Goal: Task Accomplishment & Management: Manage account settings

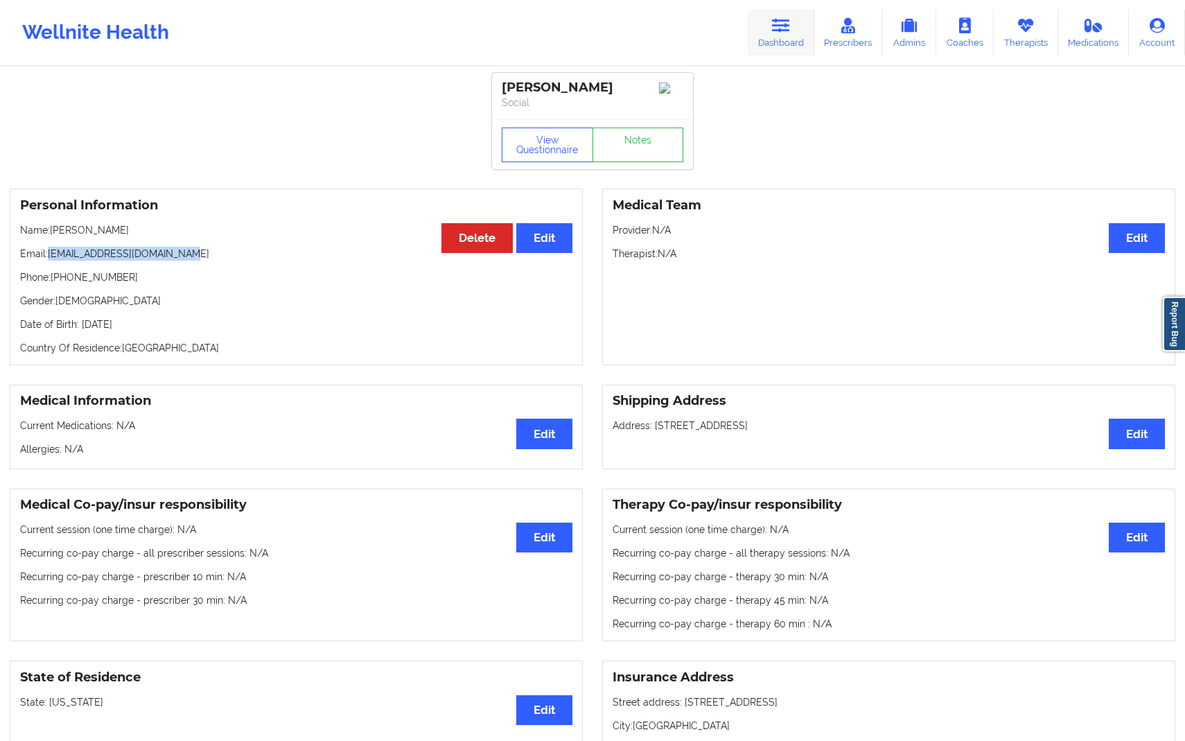
click at [784, 41] on link "Dashboard" at bounding box center [781, 33] width 67 height 46
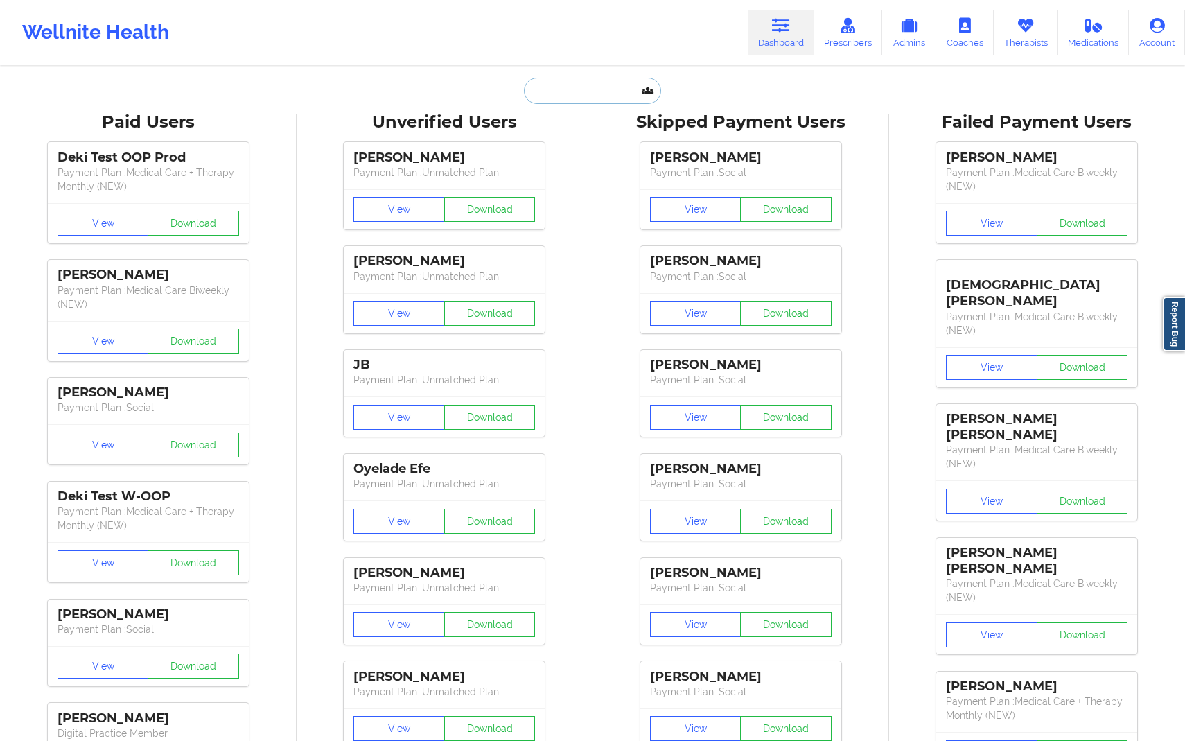
click at [593, 96] on input "text" at bounding box center [592, 91] width 137 height 26
paste input "[EMAIL_ADDRESS][DOMAIN_NAME]"
type input "[EMAIL_ADDRESS][DOMAIN_NAME]"
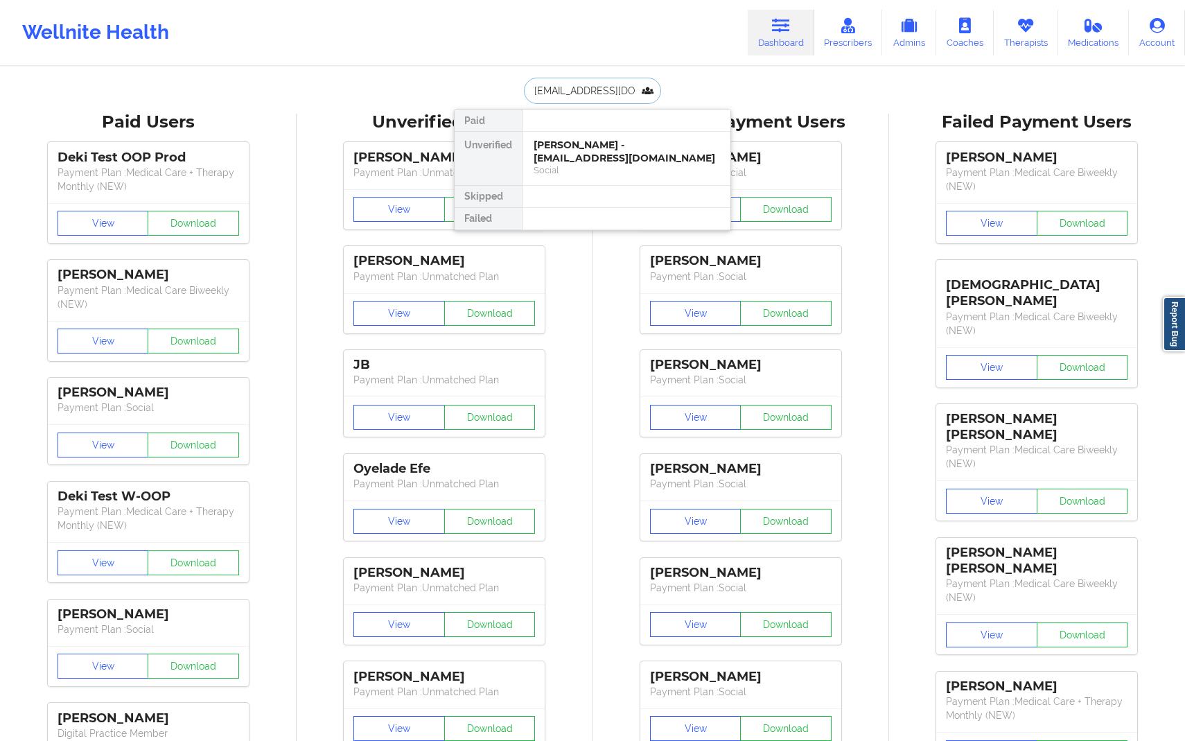
scroll to position [0, 17]
click at [614, 155] on div "[PERSON_NAME] - [EMAIL_ADDRESS][DOMAIN_NAME]" at bounding box center [627, 152] width 186 height 26
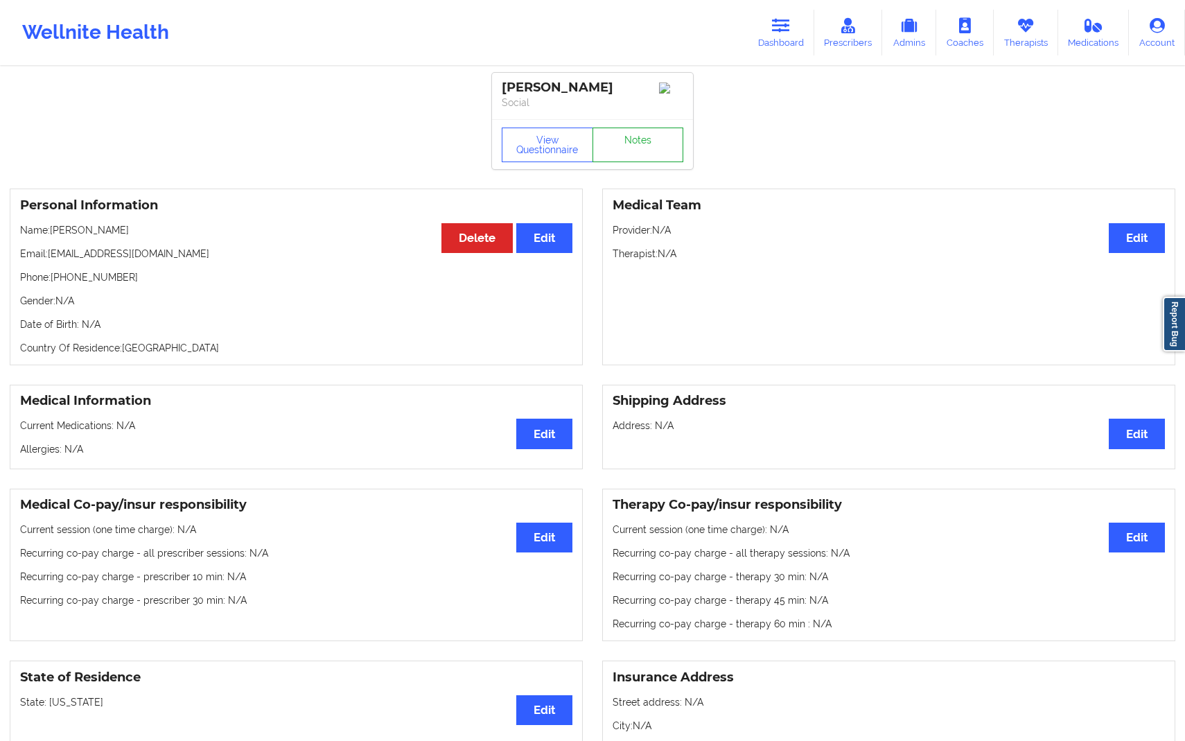
click at [658, 148] on link "Notes" at bounding box center [637, 145] width 91 height 35
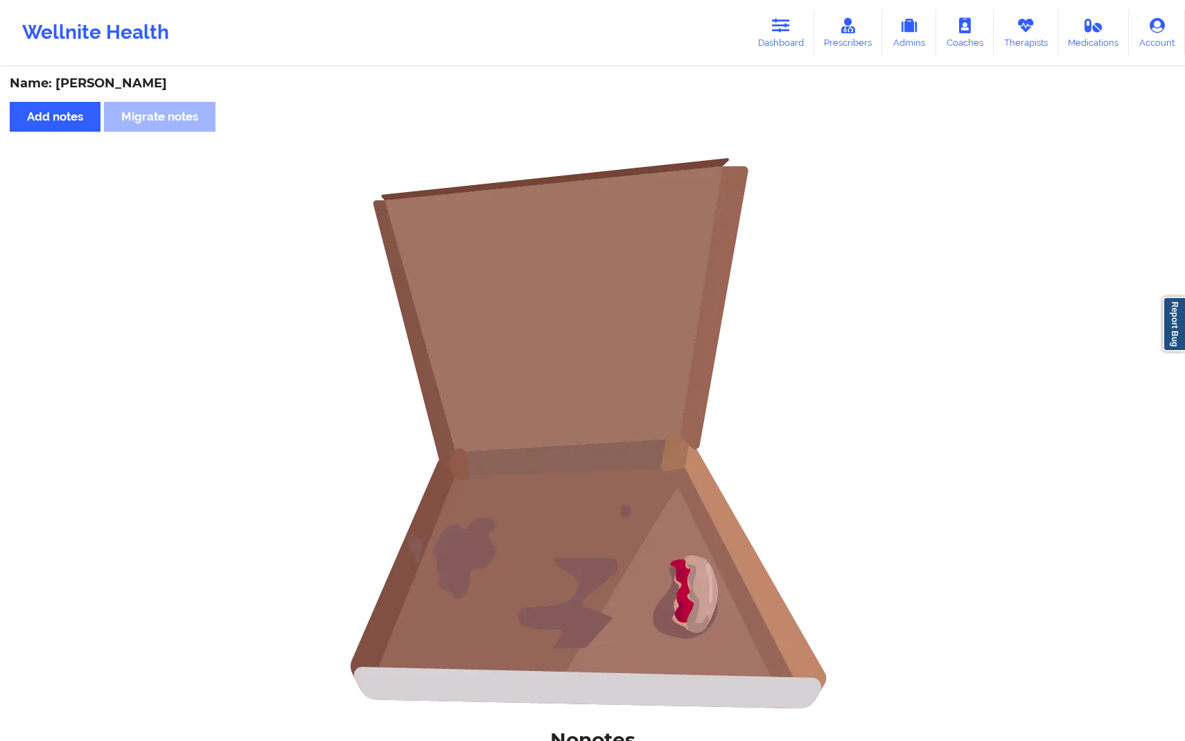
click at [758, 160] on img at bounding box center [592, 433] width 554 height 554
click at [797, 33] on link "Dashboard" at bounding box center [781, 33] width 67 height 46
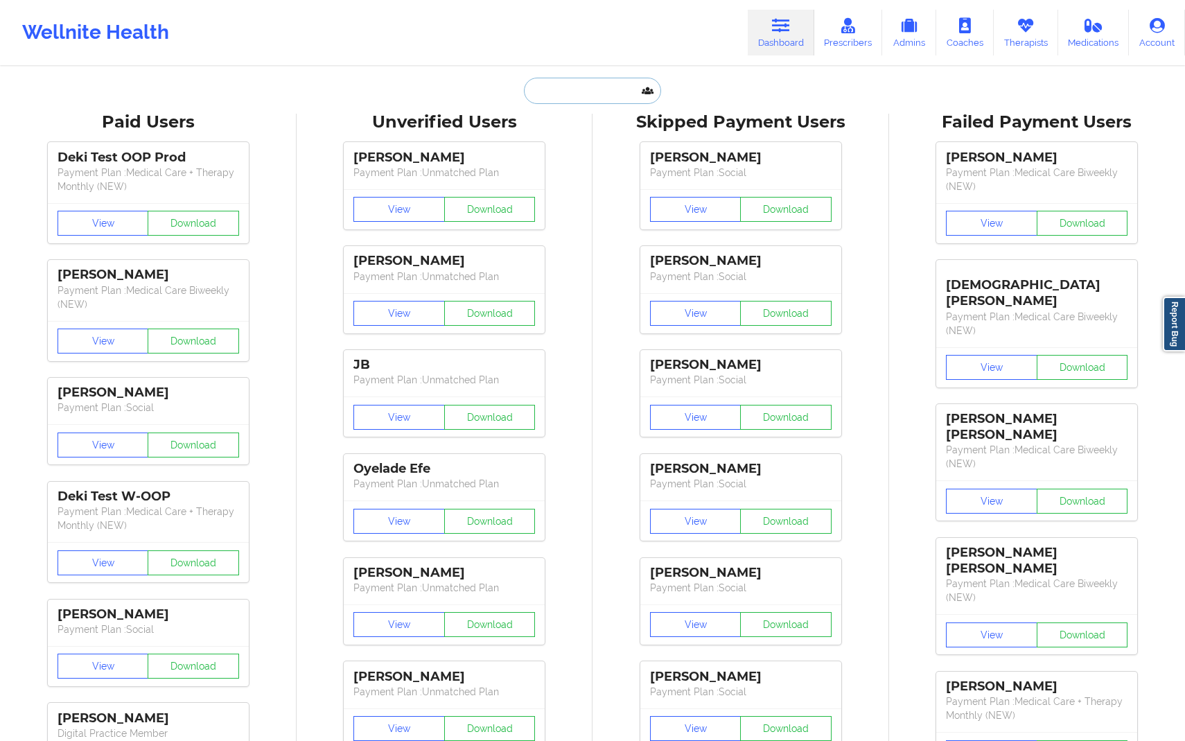
click at [576, 89] on input "text" at bounding box center [592, 91] width 137 height 26
paste input "[EMAIL_ADDRESS][DOMAIN_NAME]"
type input "[EMAIL_ADDRESS][DOMAIN_NAME]"
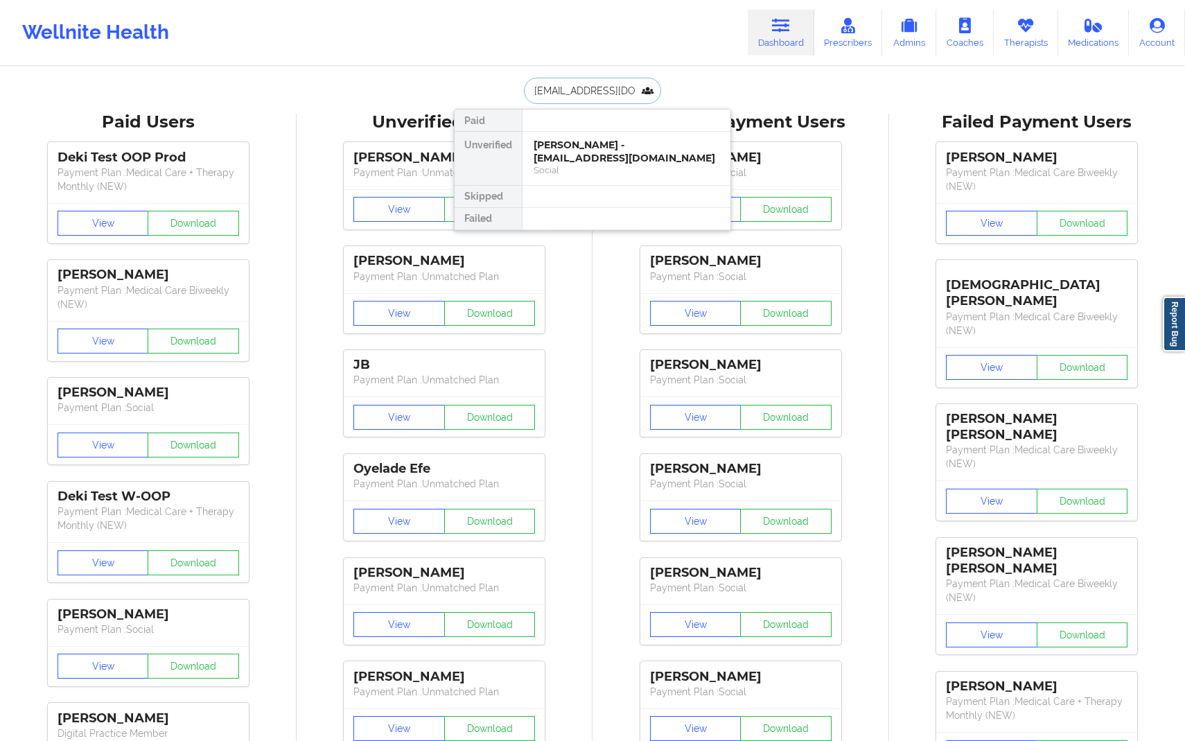
click at [606, 163] on div "[PERSON_NAME] - [EMAIL_ADDRESS][DOMAIN_NAME]" at bounding box center [627, 152] width 186 height 26
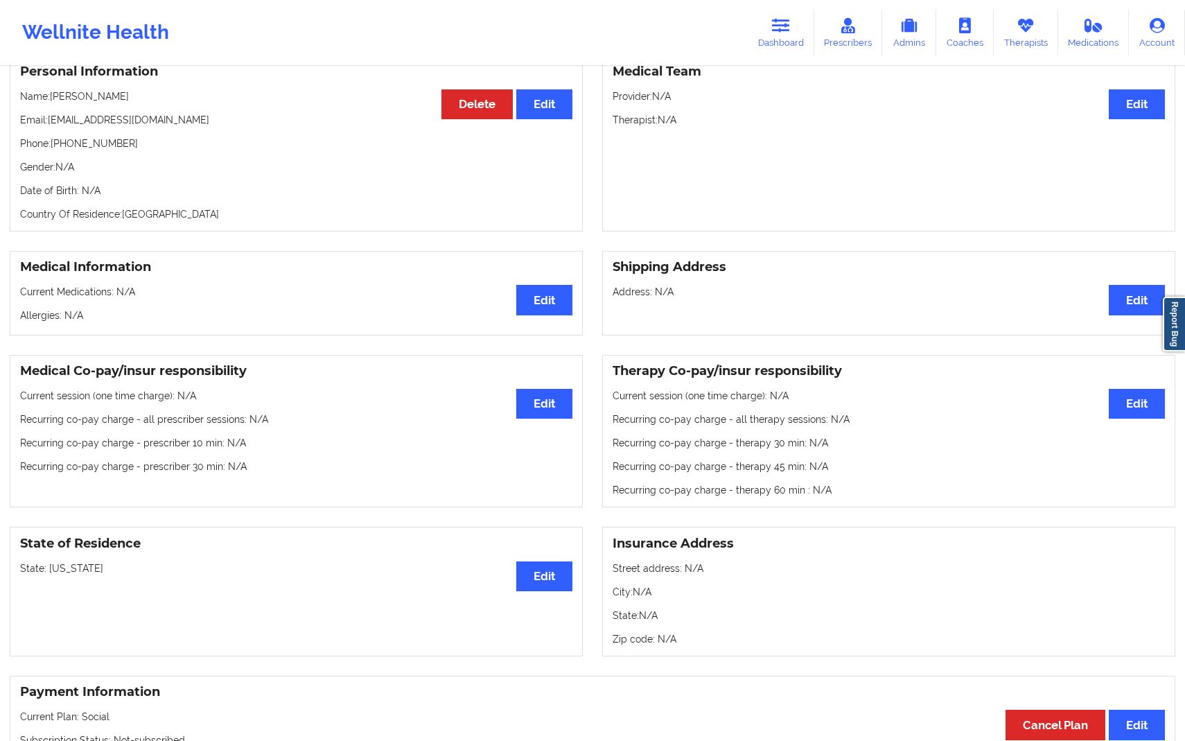
scroll to position [133, 0]
drag, startPoint x: 52, startPoint y: 147, endPoint x: 168, endPoint y: 147, distance: 116.4
click at [168, 147] on p "Phone: [PHONE_NUMBER]" at bounding box center [296, 144] width 552 height 14
copy p "[PHONE_NUMBER]"
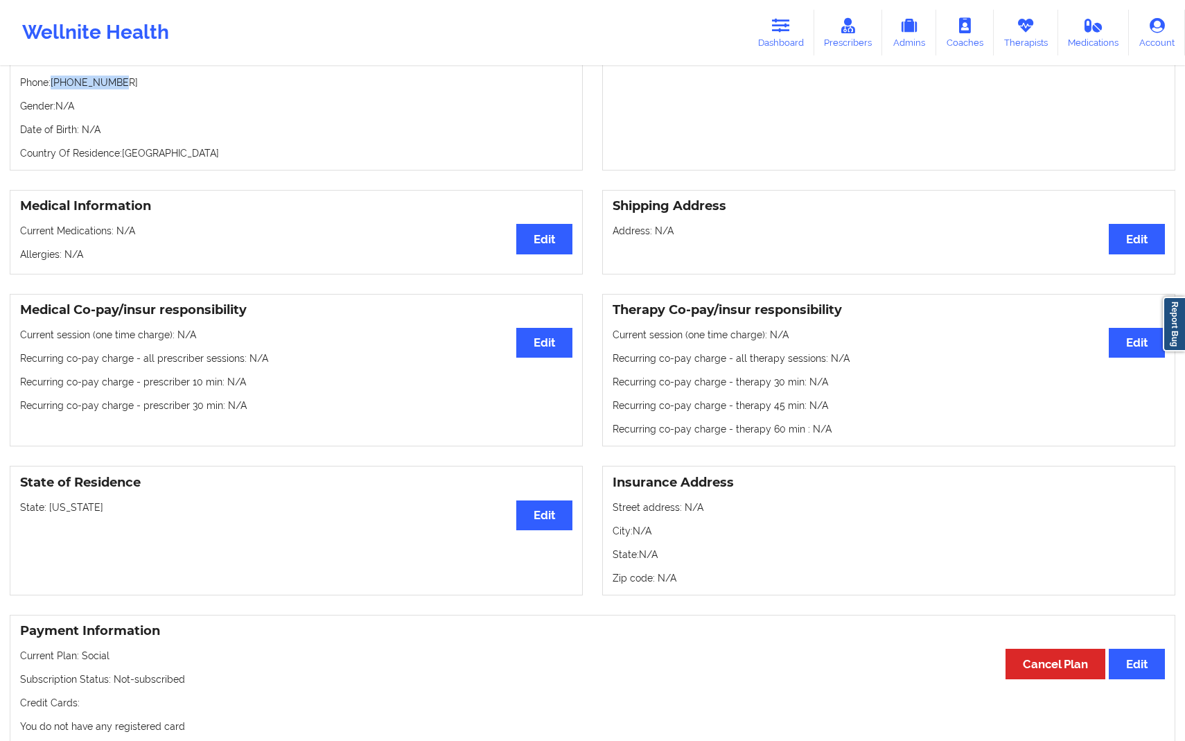
scroll to position [0, 0]
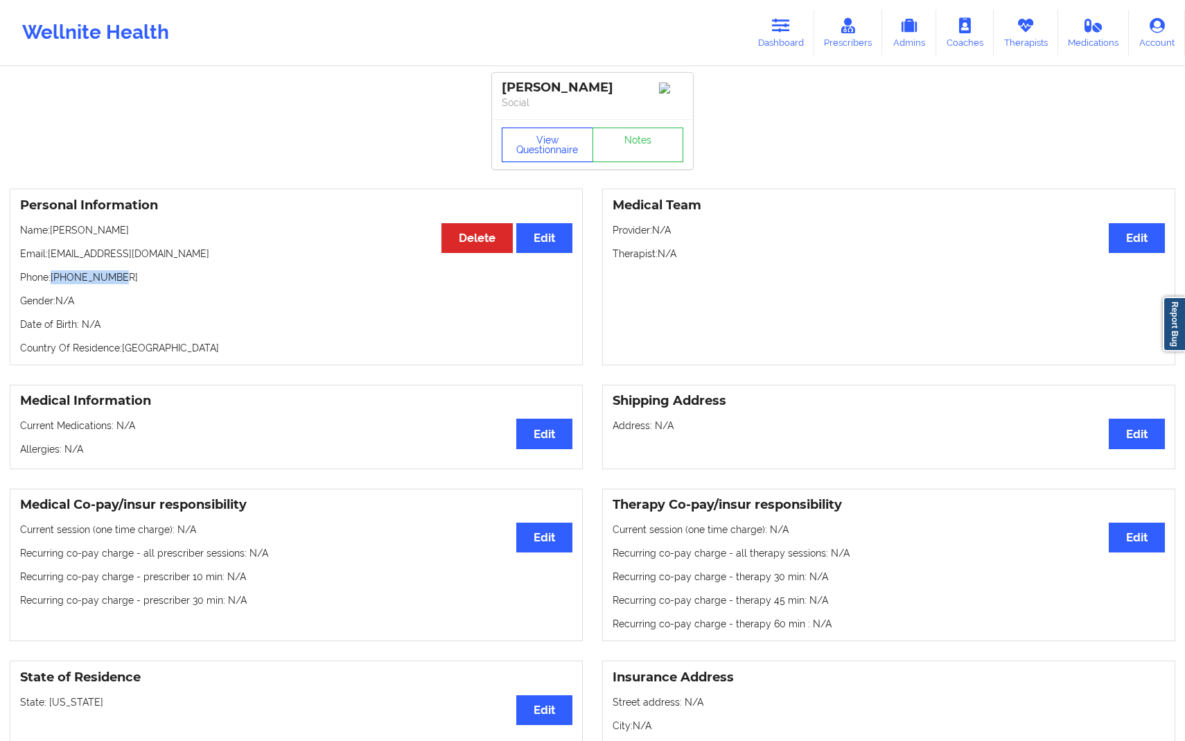
click at [556, 155] on button "View Questionnaire" at bounding box center [547, 145] width 91 height 35
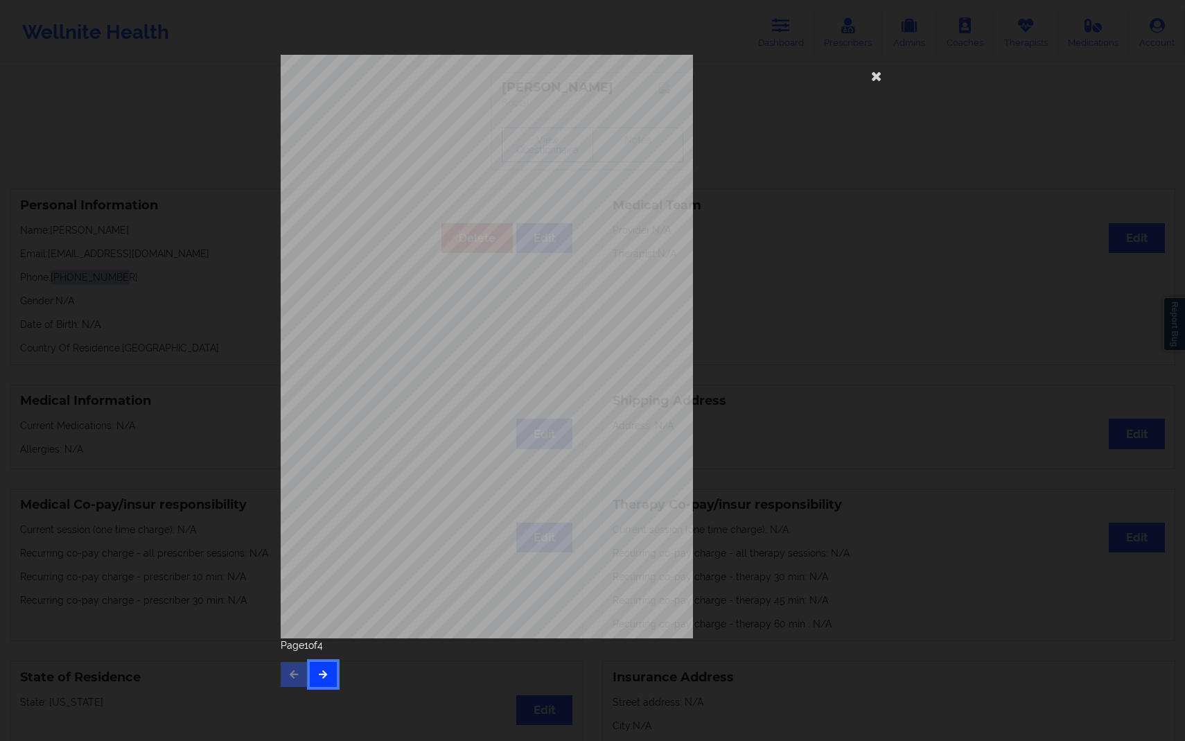
click at [324, 676] on icon "button" at bounding box center [323, 673] width 12 height 8
click at [696, 507] on div "Please feel free to provide us with any other additional details that have led …" at bounding box center [593, 346] width 624 height 583
click at [870, 79] on icon at bounding box center [876, 75] width 22 height 22
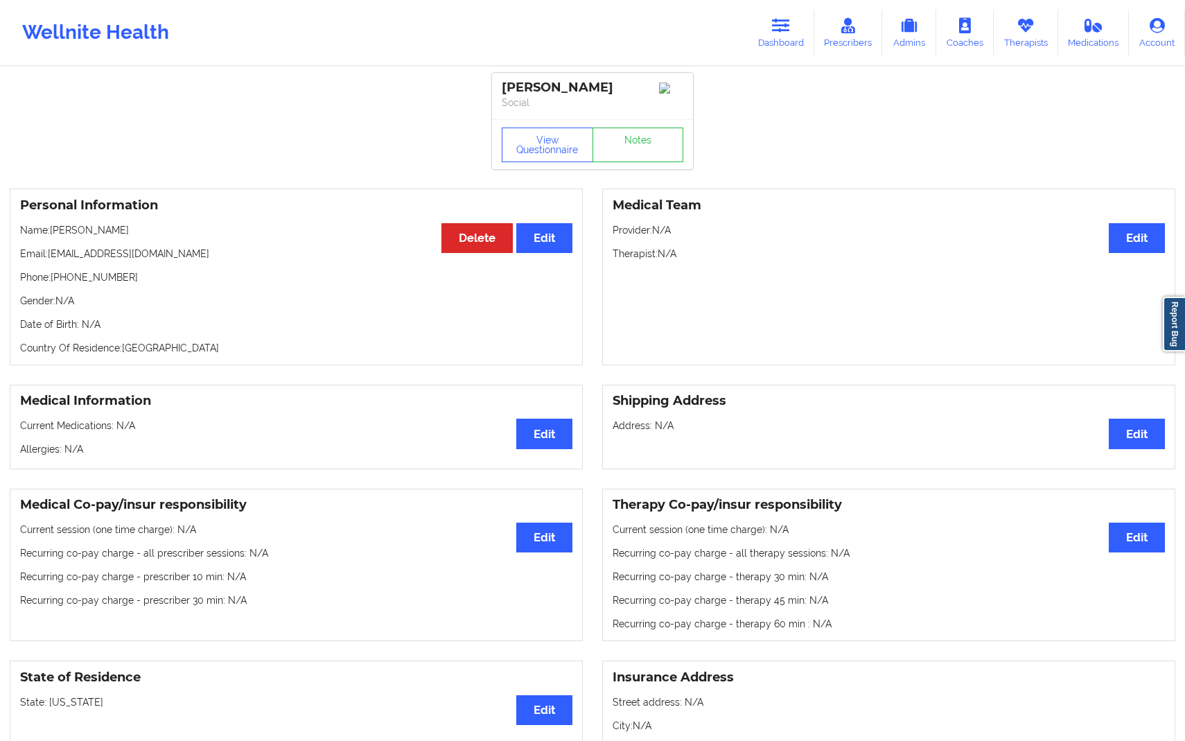
click at [777, 188] on div "Personal Information Edit Delete Name: [PERSON_NAME] Email: [EMAIL_ADDRESS][DOM…" at bounding box center [592, 277] width 1185 height 196
click at [768, 33] on link "Dashboard" at bounding box center [781, 33] width 67 height 46
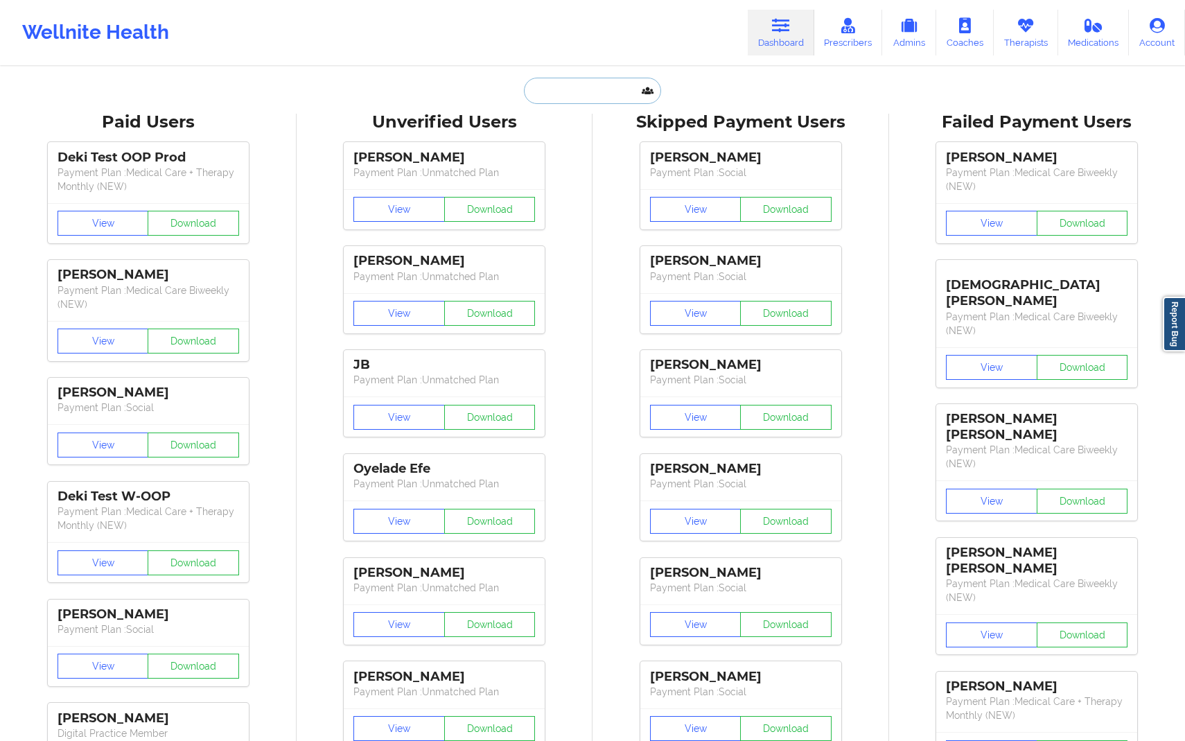
click at [601, 88] on input "text" at bounding box center [592, 91] width 137 height 26
paste input "[EMAIL_ADDRESS][DOMAIN_NAME]"
type input "[EMAIL_ADDRESS][DOMAIN_NAME]"
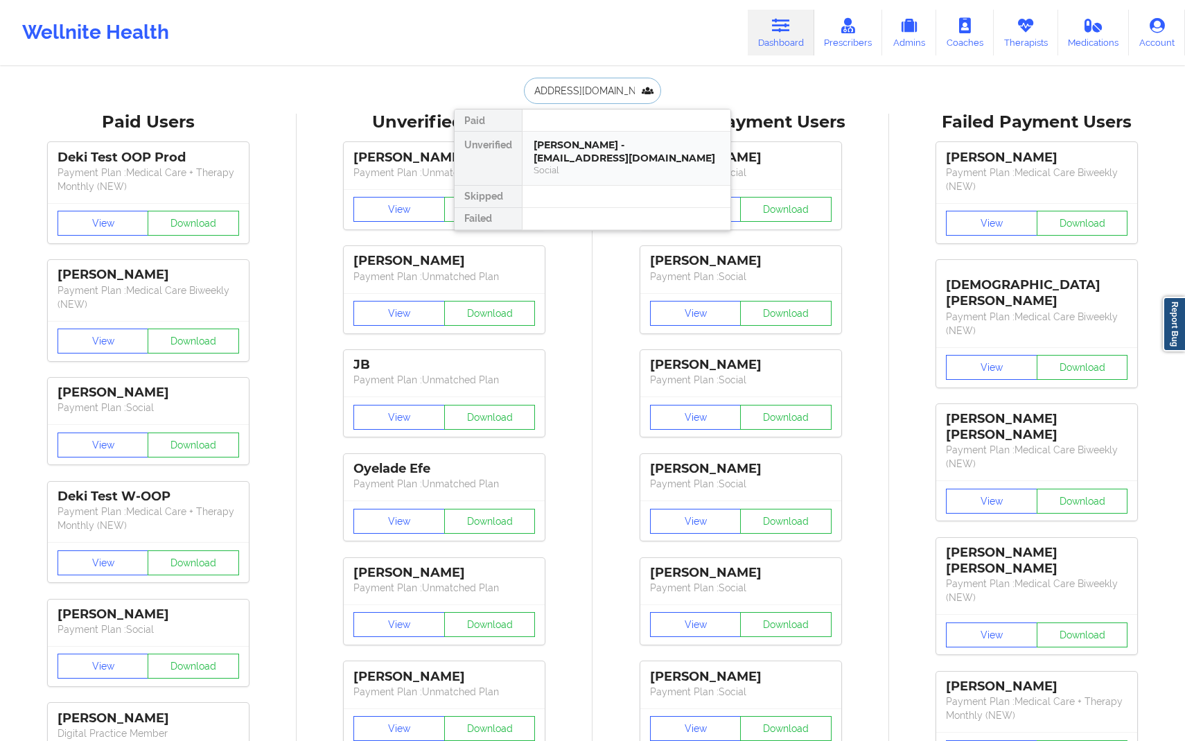
click at [615, 179] on div "[PERSON_NAME] - [EMAIL_ADDRESS][DOMAIN_NAME] Social" at bounding box center [626, 158] width 208 height 53
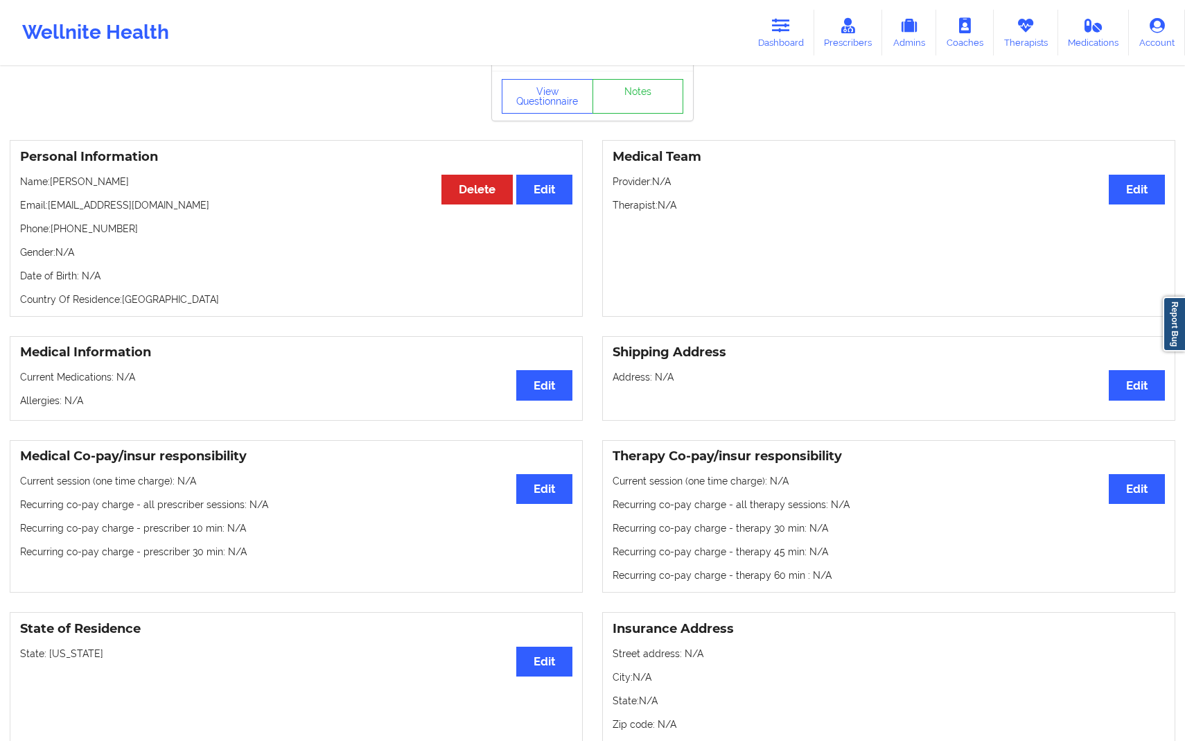
scroll to position [12, 0]
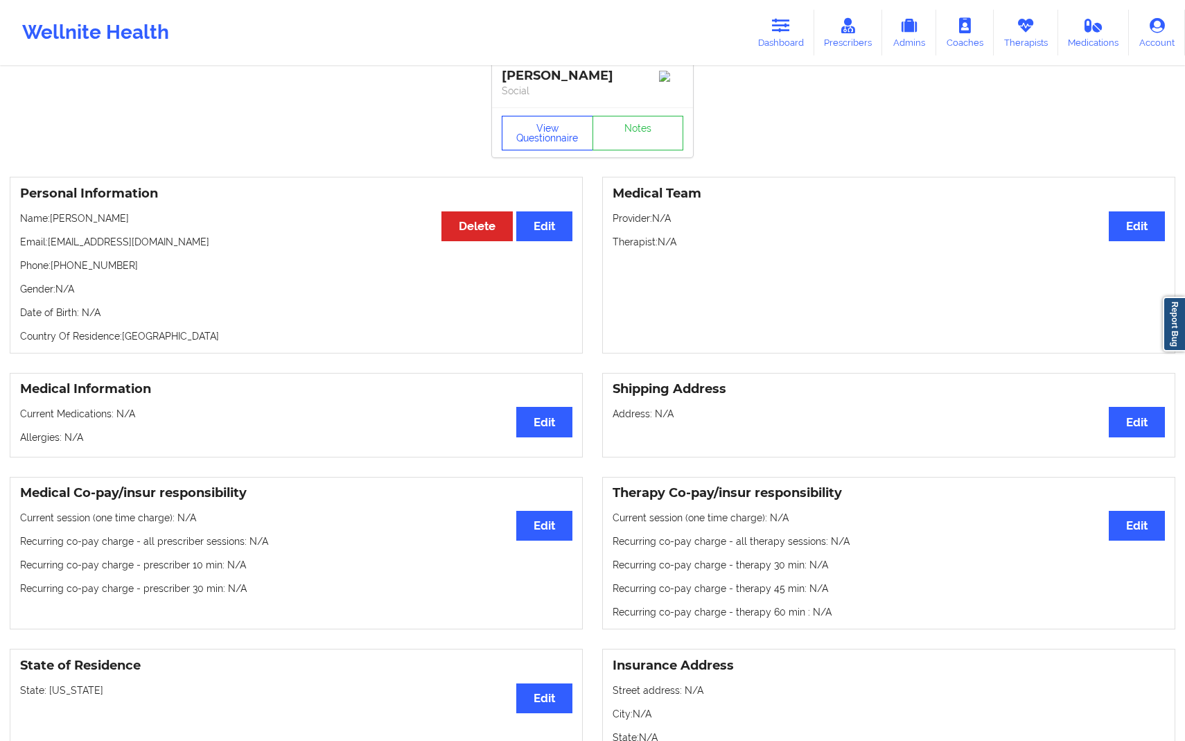
click at [549, 138] on button "View Questionnaire" at bounding box center [547, 133] width 91 height 35
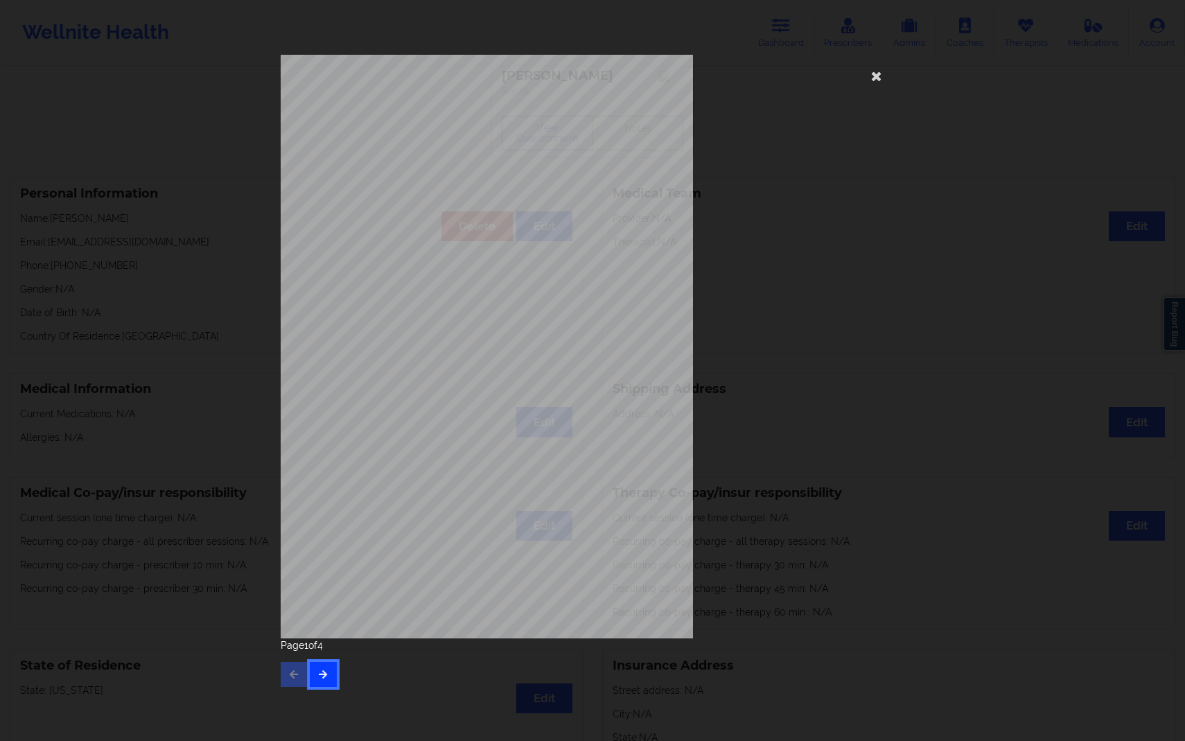
click at [335, 676] on button "button" at bounding box center [323, 674] width 27 height 25
click at [844, 173] on div "This patient has not provided the type of insurance Insurance Member ID for pat…" at bounding box center [593, 346] width 624 height 583
click at [856, 144] on div "This patient has not provided the type of insurance Insurance Member ID for pat…" at bounding box center [593, 346] width 624 height 583
click at [872, 73] on icon at bounding box center [876, 75] width 22 height 22
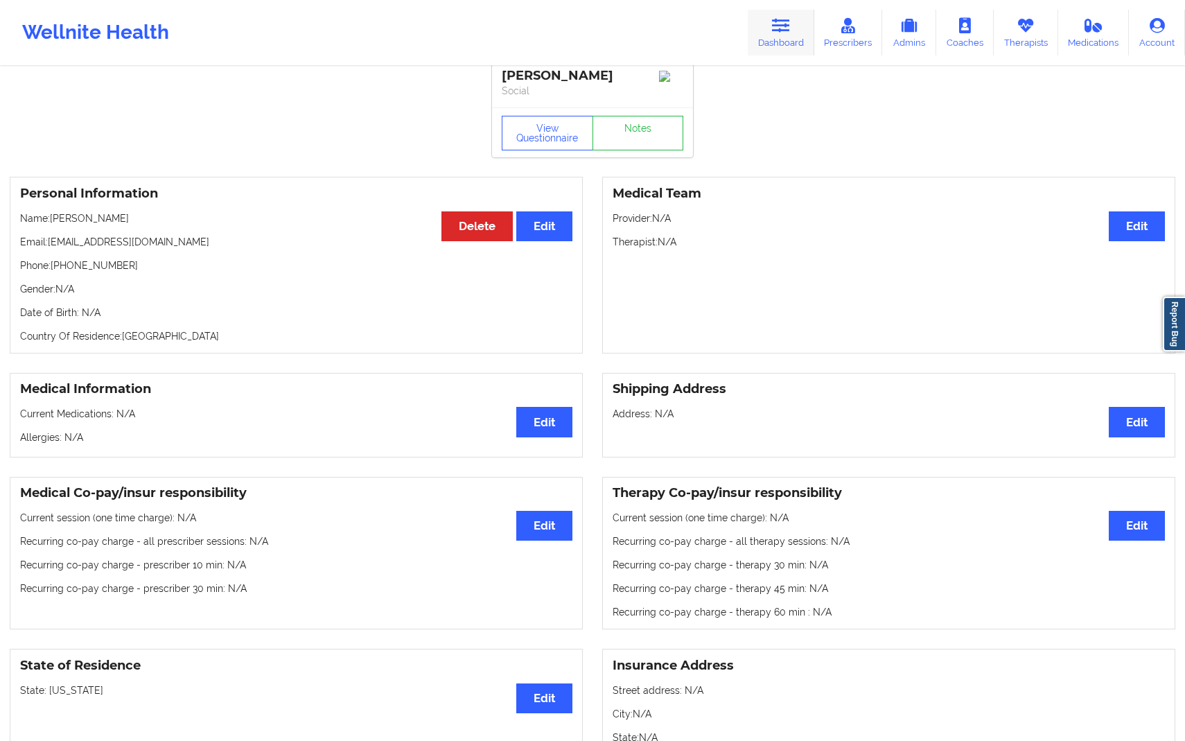
click at [791, 44] on link "Dashboard" at bounding box center [781, 33] width 67 height 46
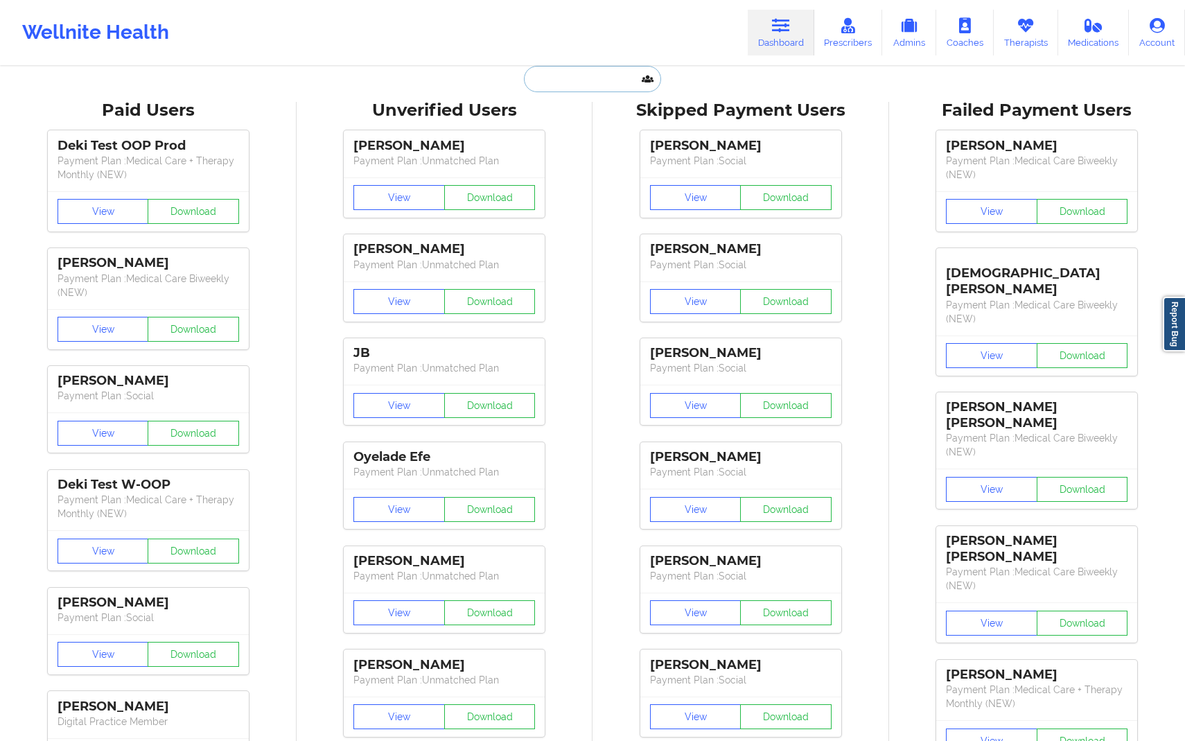
click at [597, 78] on input "text" at bounding box center [592, 79] width 137 height 26
paste input "[EMAIL_ADDRESS][DOMAIN_NAME]"
type input "[EMAIL_ADDRESS][DOMAIN_NAME]"
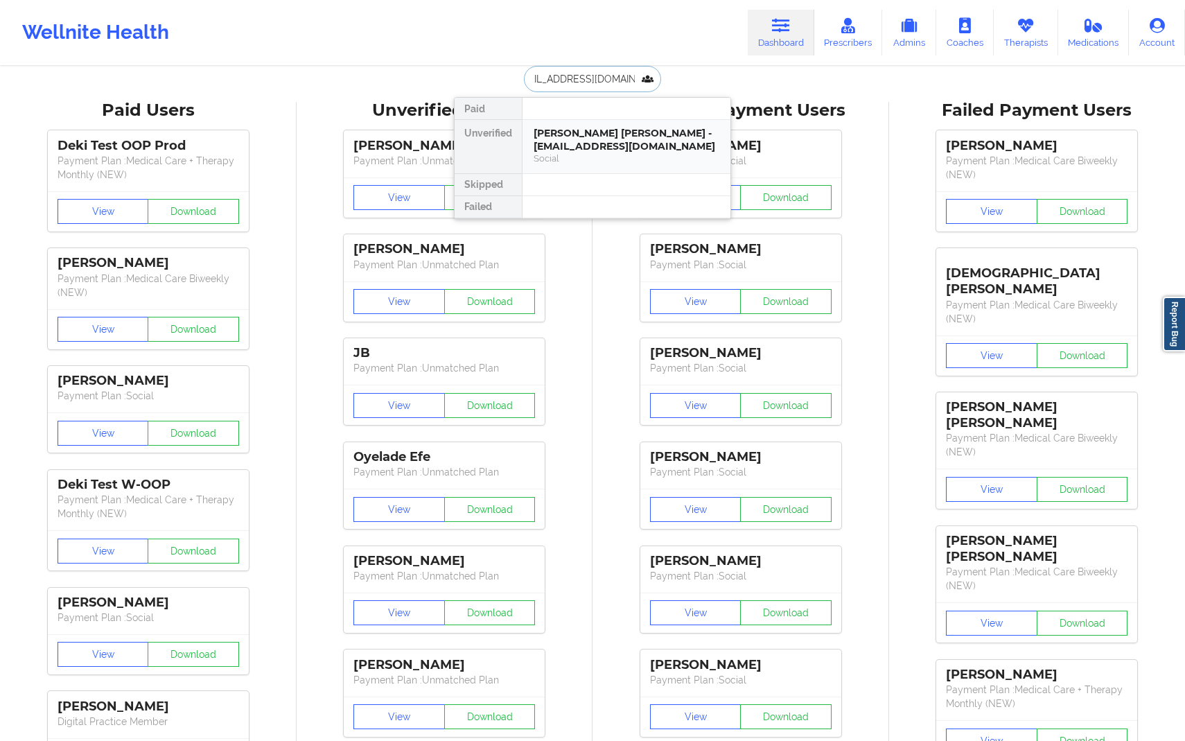
click at [601, 146] on div "[PERSON_NAME] [PERSON_NAME] - [EMAIL_ADDRESS][DOMAIN_NAME]" at bounding box center [627, 140] width 186 height 26
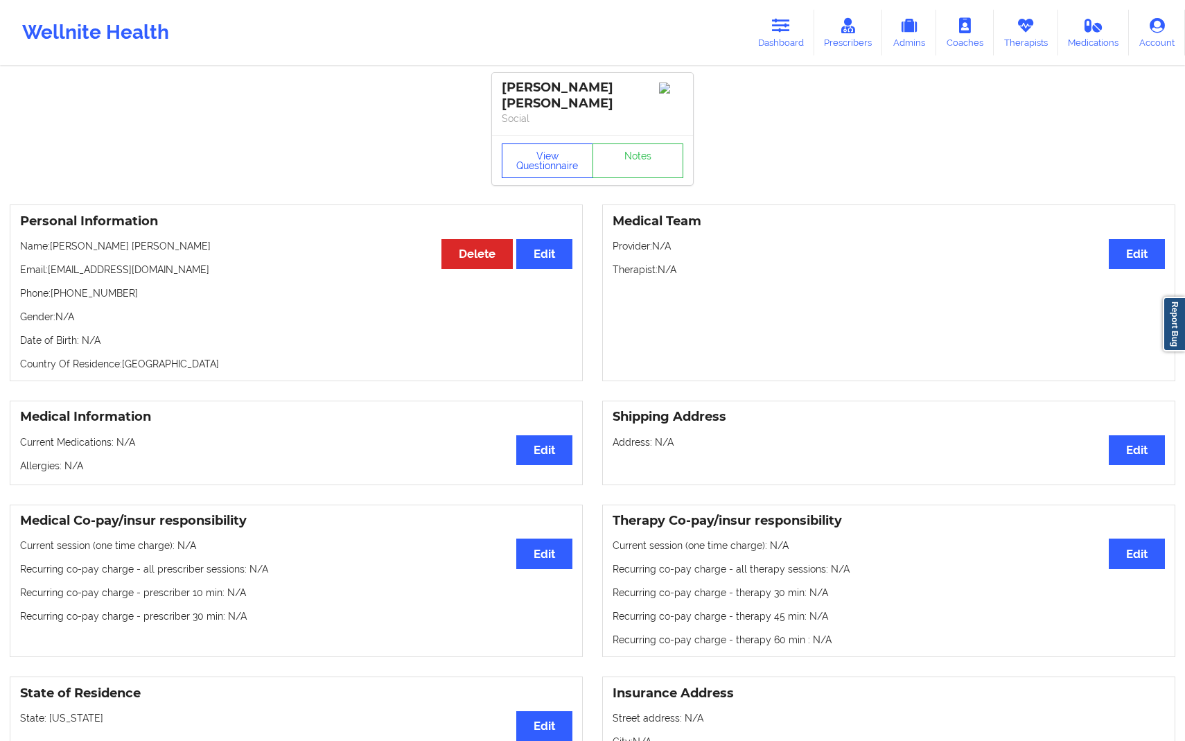
click at [571, 152] on button "View Questionnaire" at bounding box center [547, 160] width 91 height 35
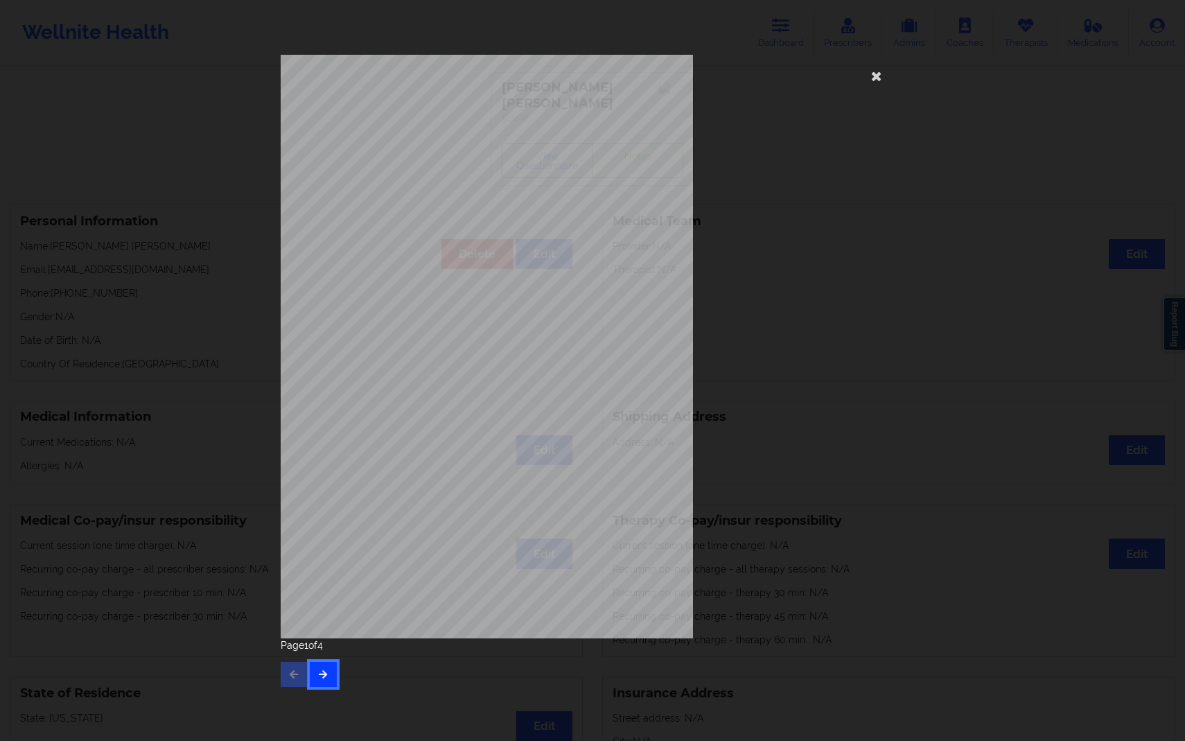
click at [331, 671] on button "button" at bounding box center [323, 674] width 27 height 25
click at [1179, 39] on div "This patient has not provided the type of insurance Insurance Member ID for pat…" at bounding box center [592, 370] width 1185 height 741
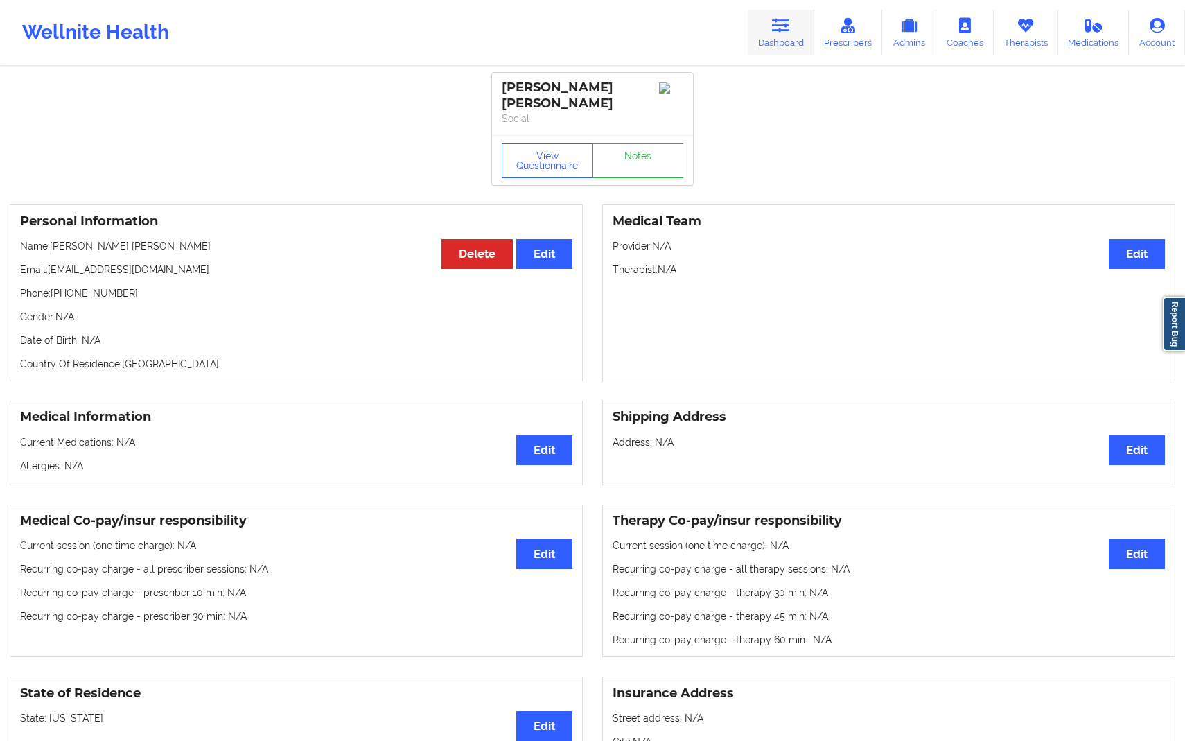
click at [766, 55] on link "Dashboard" at bounding box center [781, 33] width 67 height 46
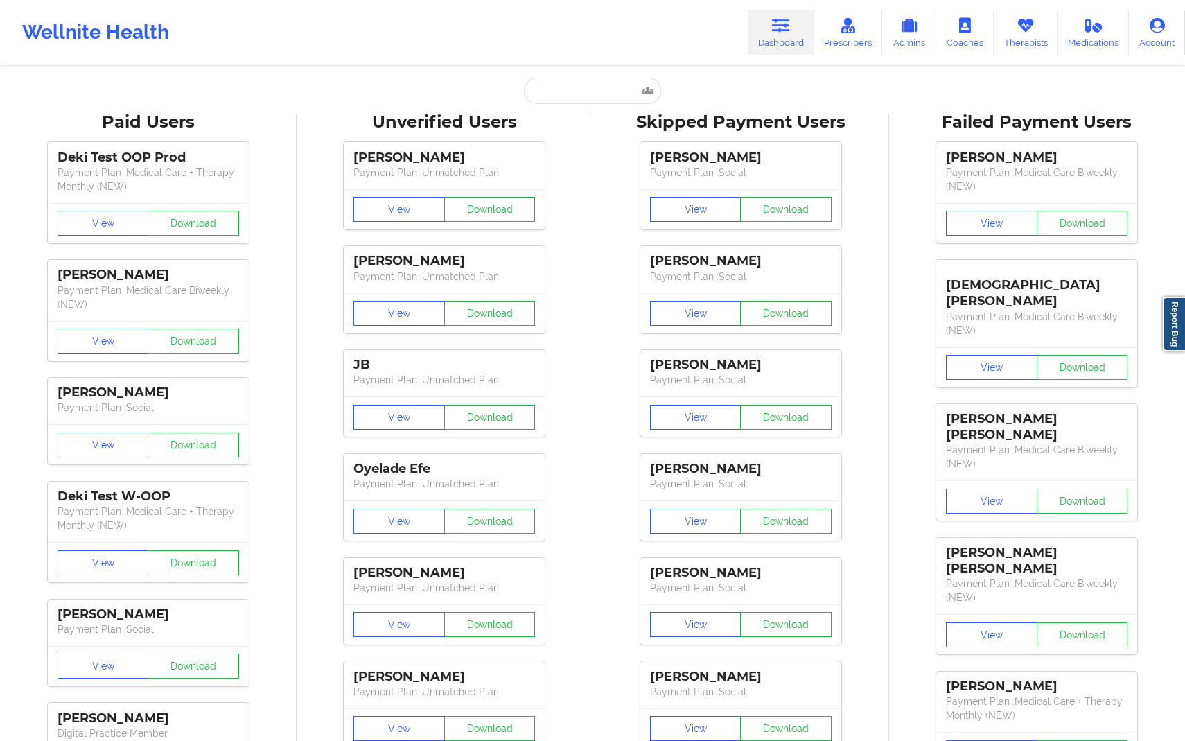
click at [574, 96] on input "text" at bounding box center [592, 91] width 137 height 26
paste input "[EMAIL_ADDRESS][DOMAIN_NAME]"
type input "[EMAIL_ADDRESS][DOMAIN_NAME]"
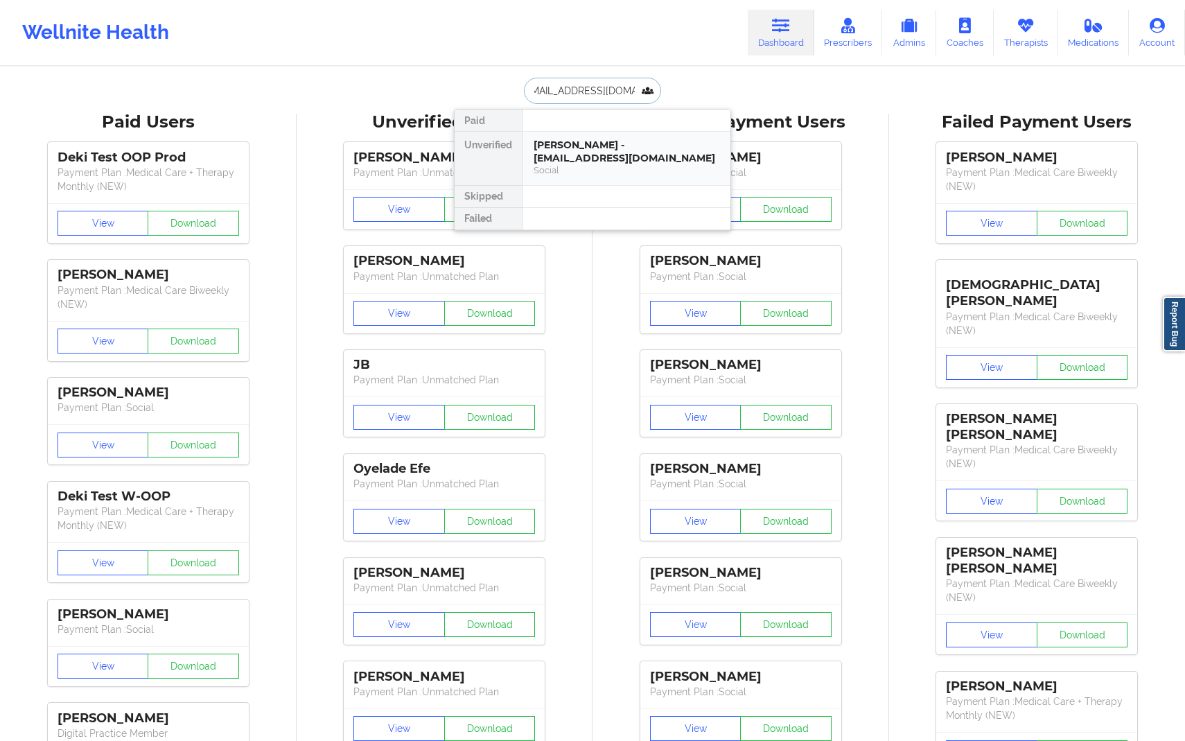
click at [619, 148] on div "[PERSON_NAME] - [EMAIL_ADDRESS][DOMAIN_NAME]" at bounding box center [627, 152] width 186 height 26
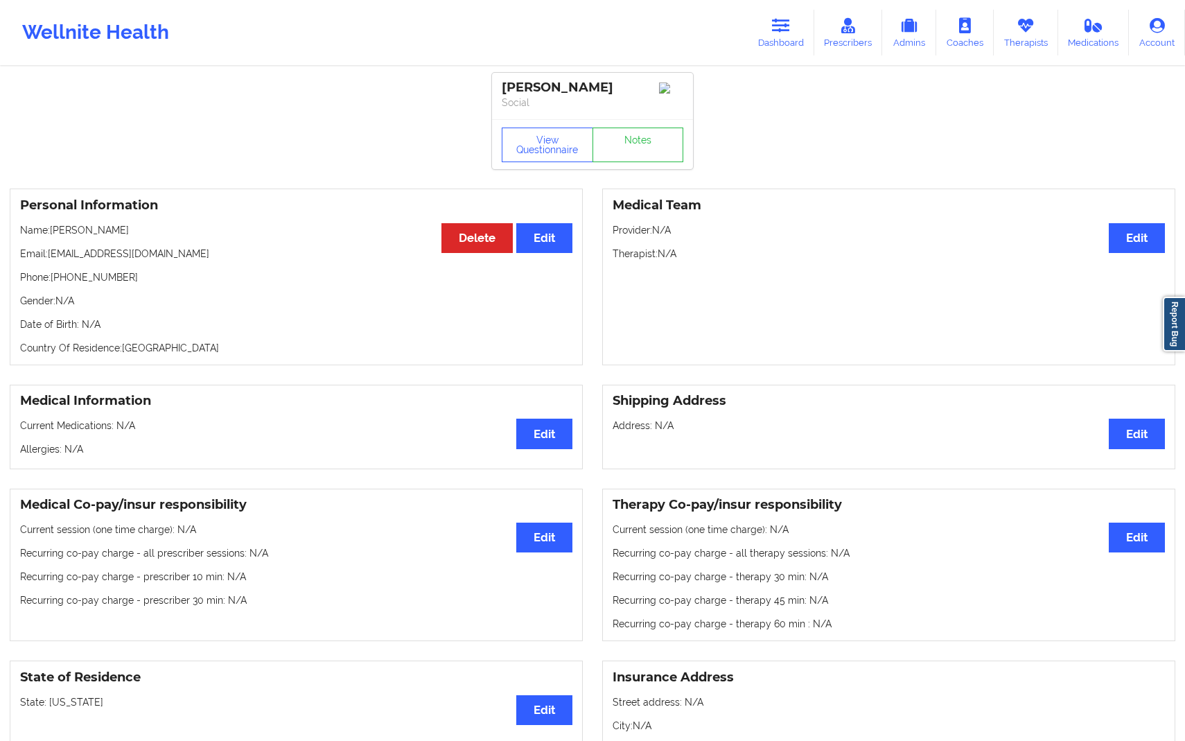
click at [799, 212] on h3 "Medical Team" at bounding box center [889, 205] width 552 height 16
click at [1003, 43] on link "Therapists" at bounding box center [1026, 33] width 64 height 46
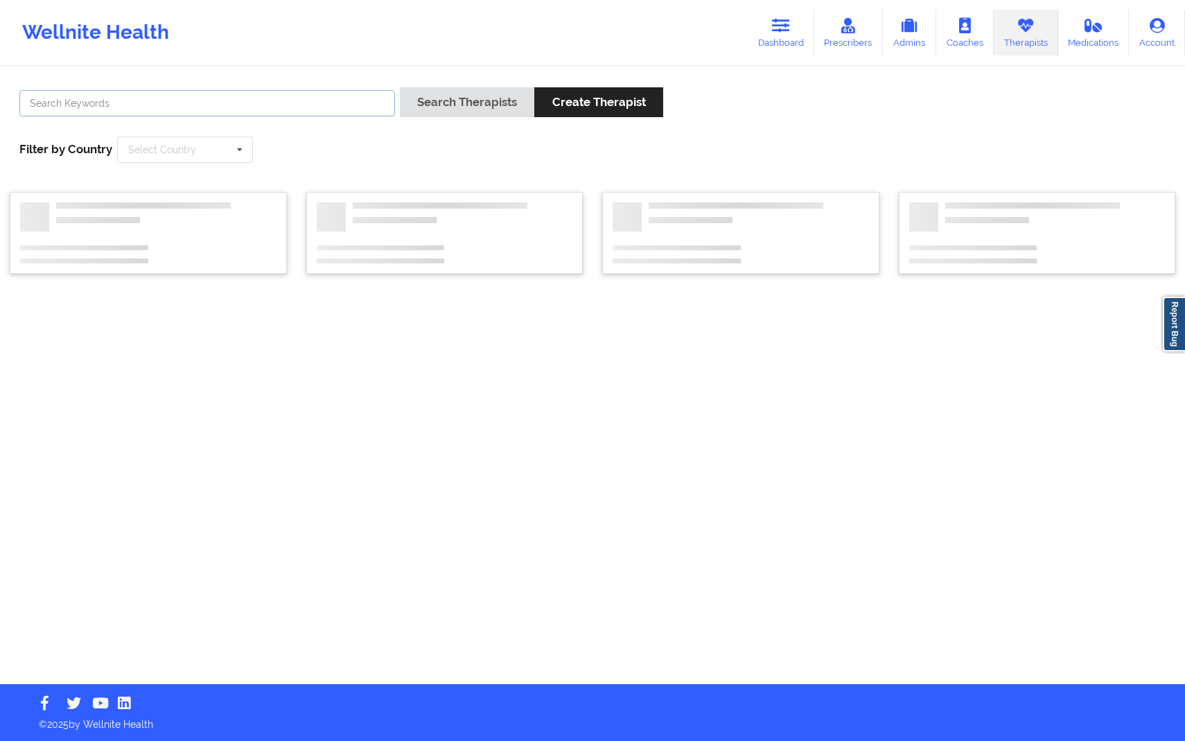
click at [243, 99] on input "text" at bounding box center [207, 103] width 376 height 26
type input "[PERSON_NAME]"
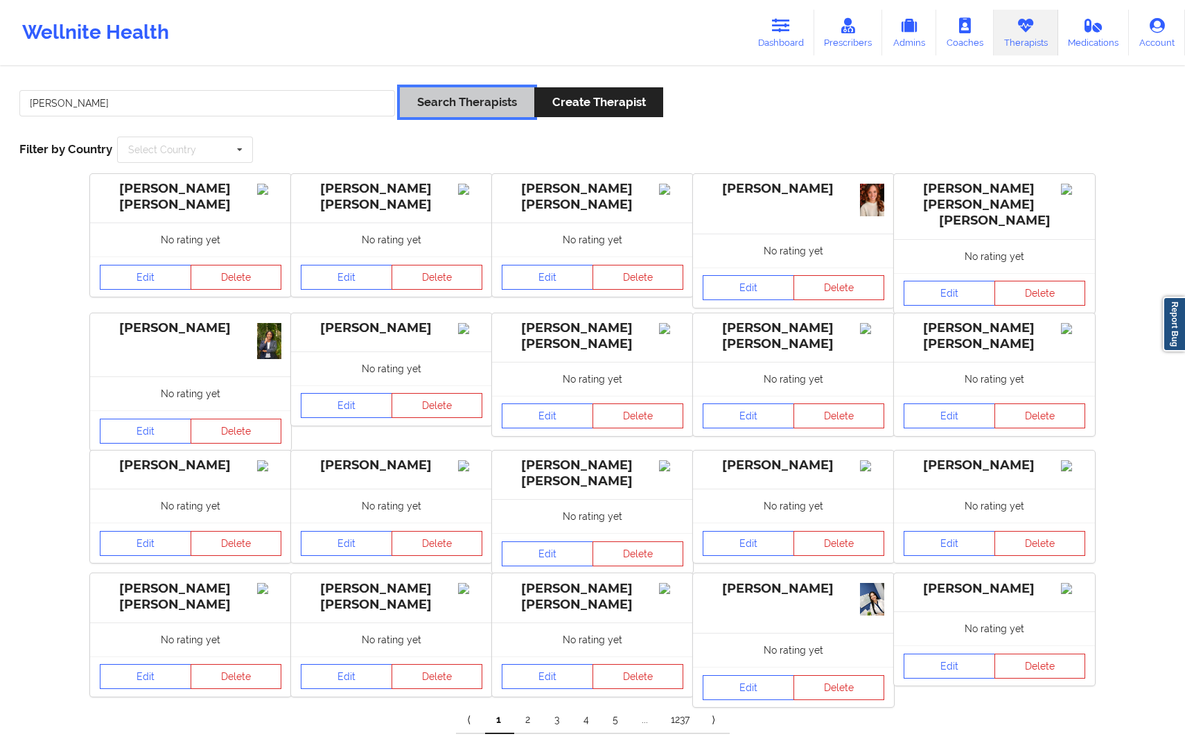
click at [419, 113] on button "Search Therapists" at bounding box center [467, 102] width 134 height 30
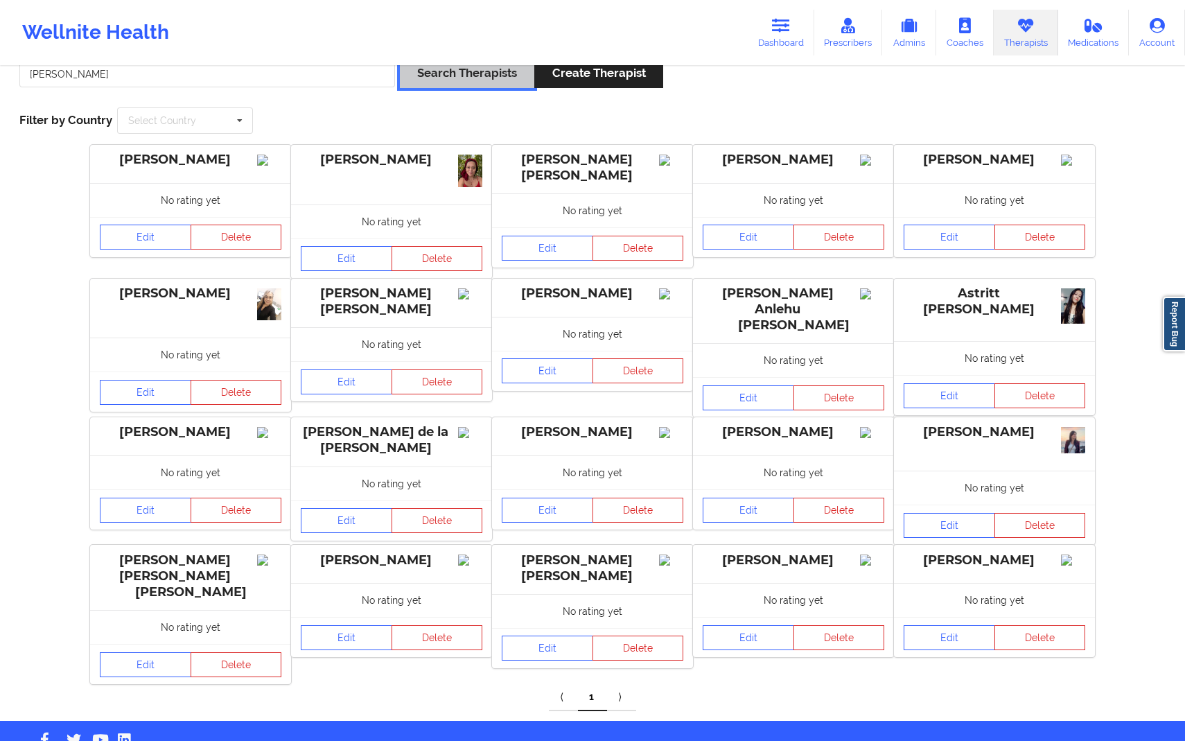
scroll to position [49, 0]
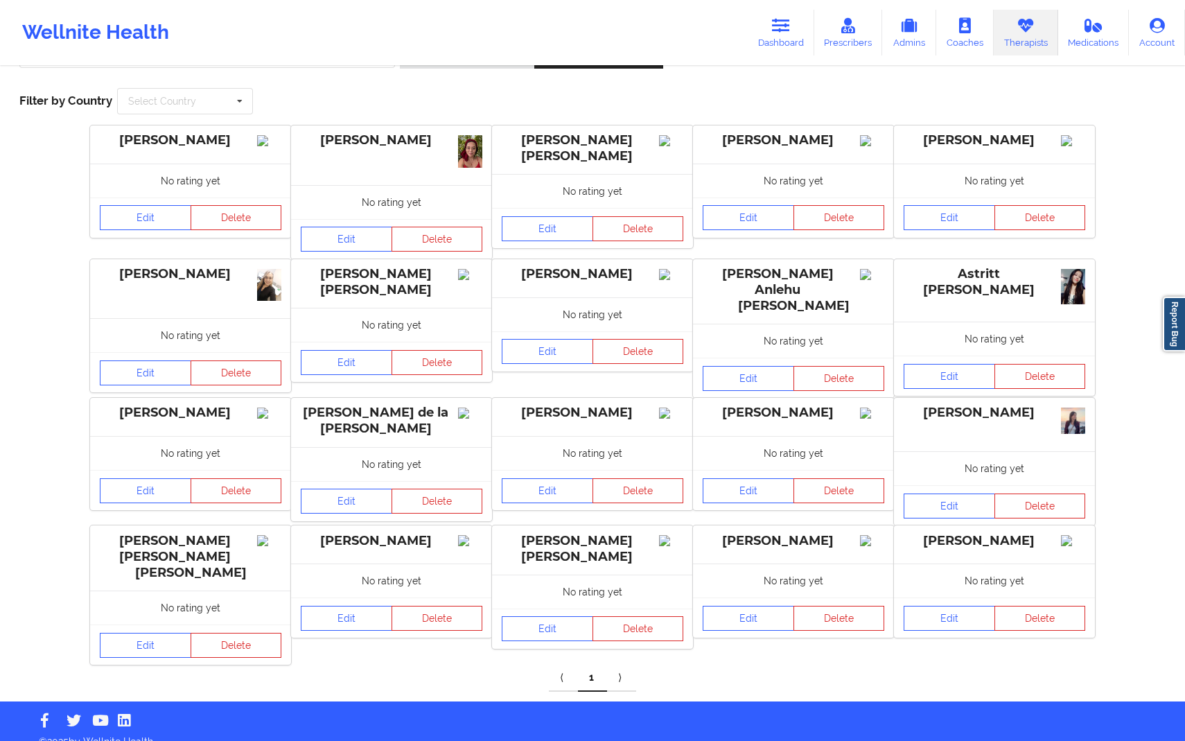
click at [1010, 542] on div "[PERSON_NAME]" at bounding box center [995, 541] width 182 height 16
click at [969, 631] on link "Edit" at bounding box center [949, 618] width 91 height 25
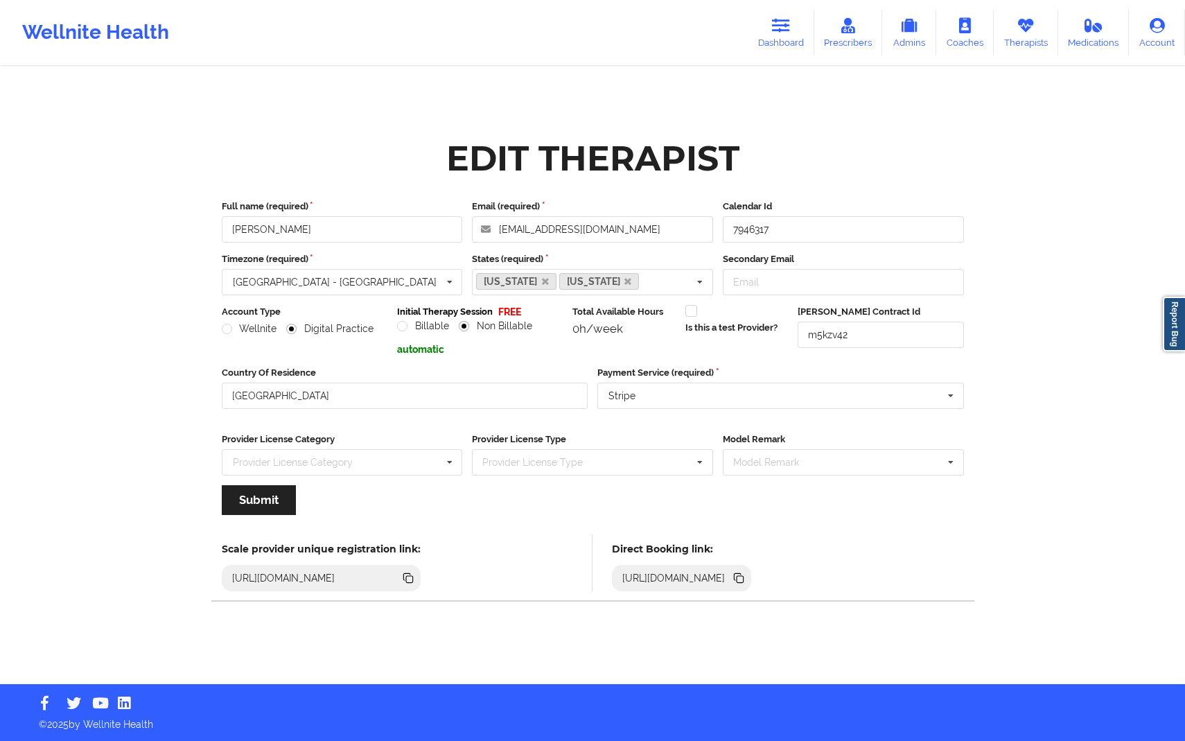
click at [744, 579] on icon at bounding box center [740, 579] width 7 height 7
click at [777, 103] on div "Edit Therapist Full name (required) [PERSON_NAME] Email (required) [EMAIL_ADDRE…" at bounding box center [593, 342] width 800 height 684
click at [781, 50] on link "Dashboard" at bounding box center [781, 33] width 67 height 46
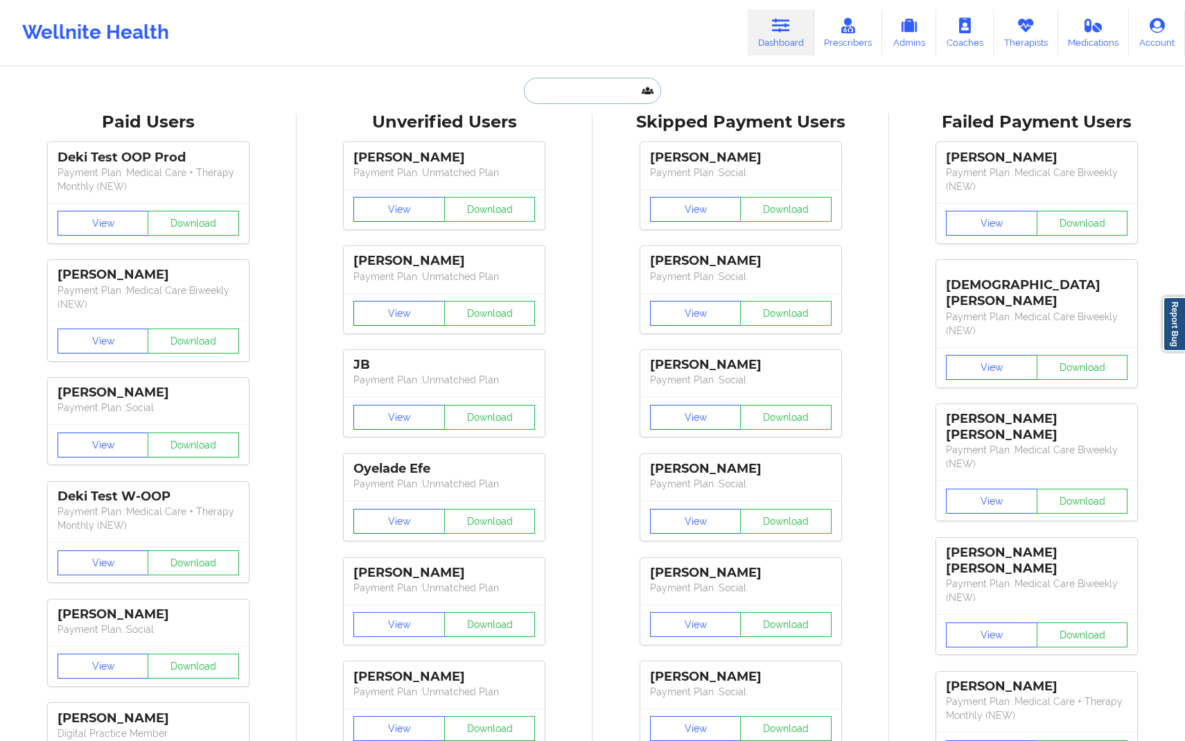
click at [604, 89] on input "text" at bounding box center [592, 91] width 137 height 26
paste input "[EMAIL_ADDRESS][DOMAIN_NAME]"
type input "[EMAIL_ADDRESS][DOMAIN_NAME]"
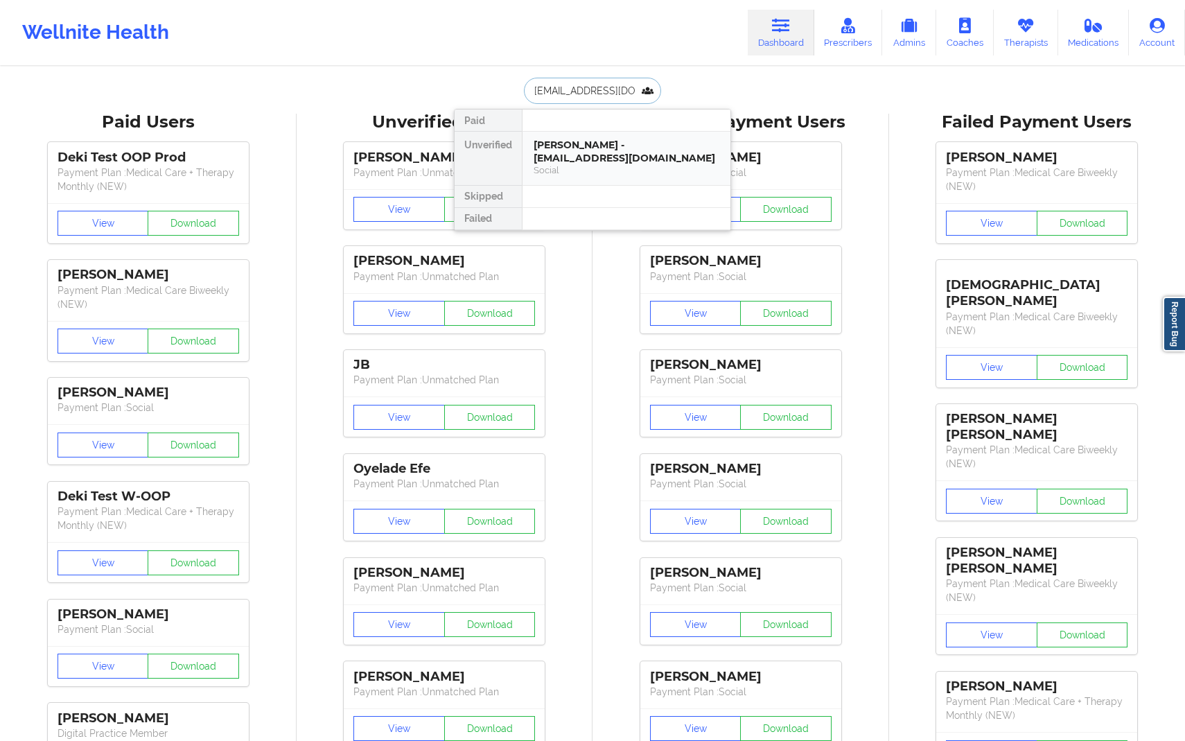
click at [606, 148] on div "[PERSON_NAME] - [EMAIL_ADDRESS][DOMAIN_NAME]" at bounding box center [627, 152] width 186 height 26
